Goal: Task Accomplishment & Management: Use online tool/utility

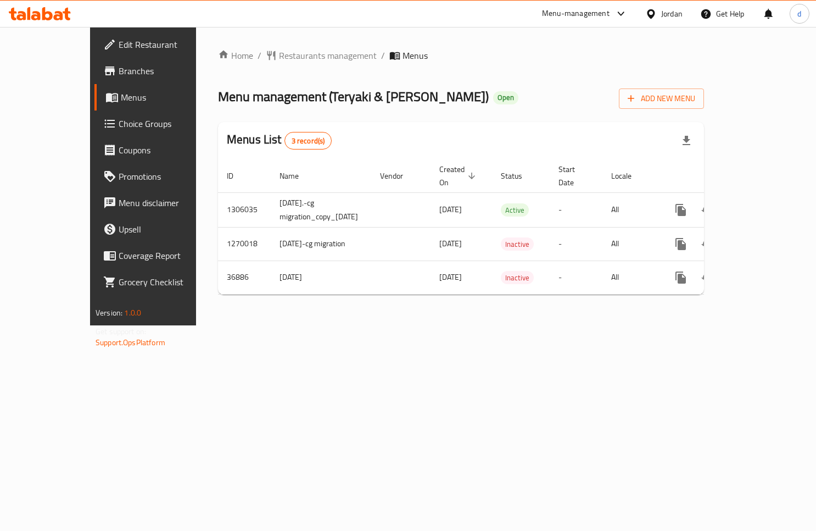
click at [119, 117] on span "Choice Groups" at bounding box center [168, 123] width 99 height 13
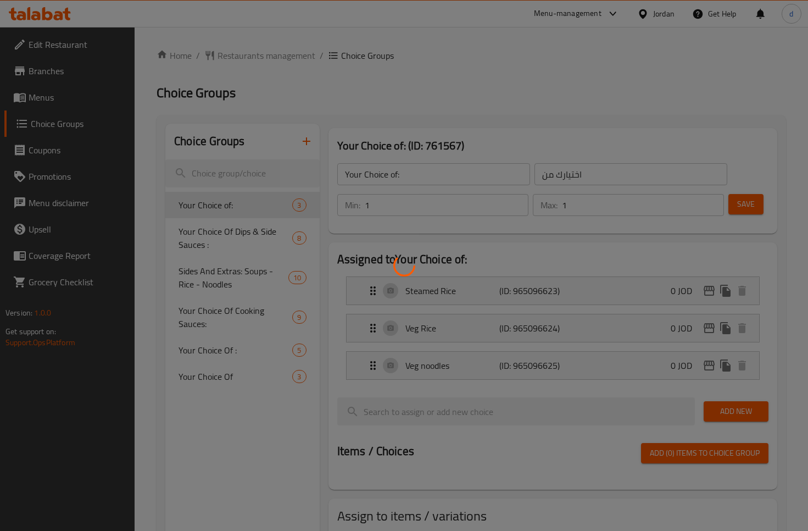
click at [219, 234] on div at bounding box center [404, 265] width 808 height 531
click at [238, 226] on div at bounding box center [404, 265] width 808 height 531
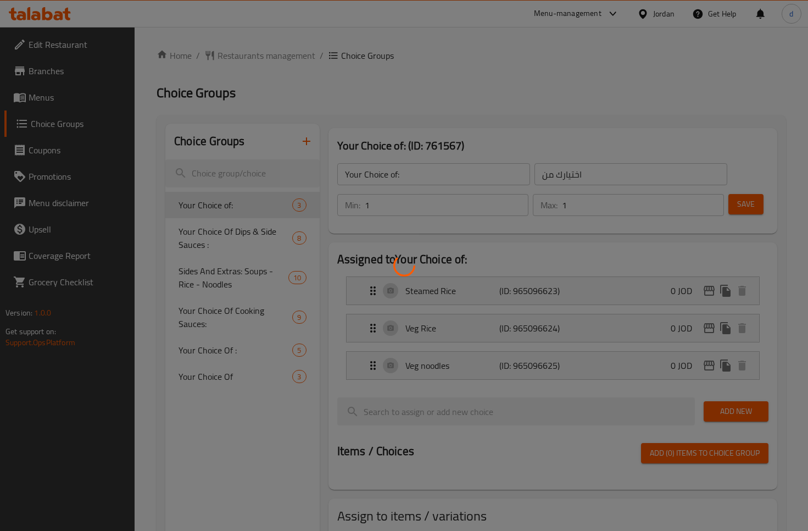
click at [238, 226] on div at bounding box center [404, 265] width 808 height 531
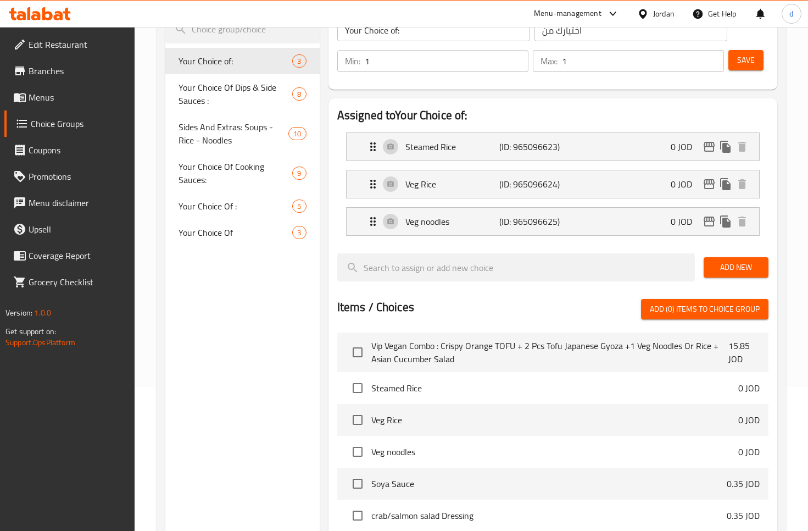
scroll to position [154, 0]
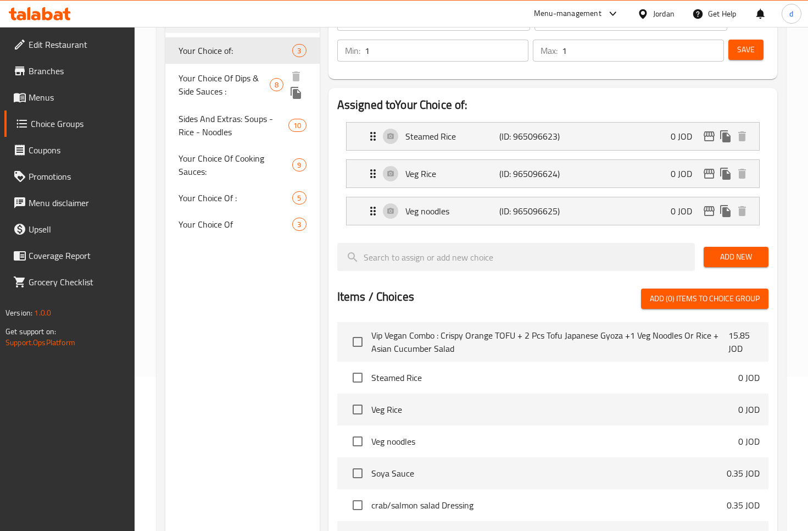
click at [249, 81] on span "Your Choice Of Dips & Side Sauces :" at bounding box center [224, 84] width 91 height 26
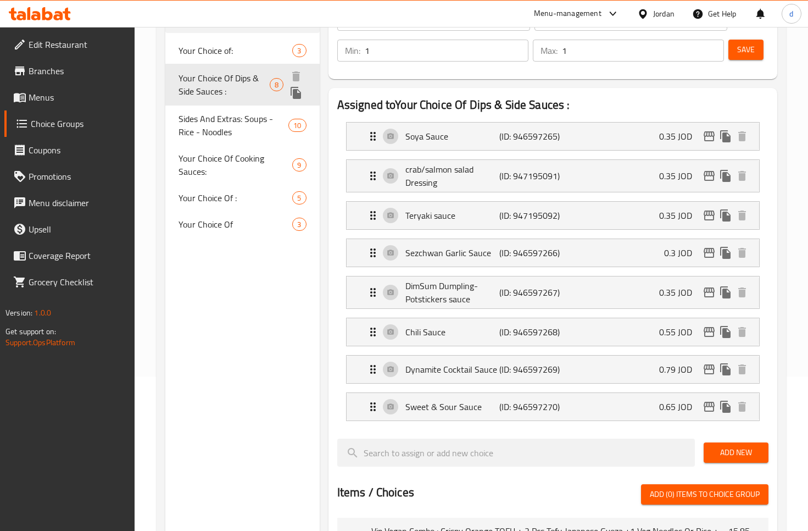
type input "Your Choice Of Dips & Side Sauces :"
type input "اختيارك من [DEMOGRAPHIC_DATA] والغموس:"
type input "0"
type input "7"
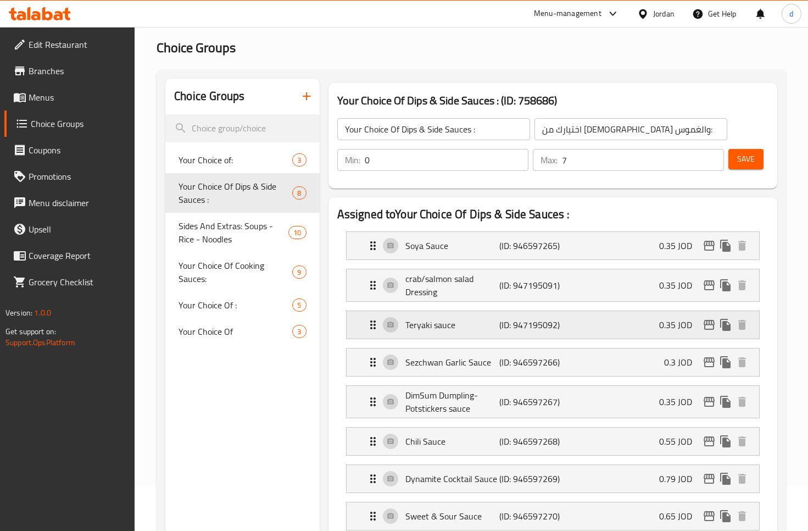
scroll to position [44, 0]
